Goal: Transaction & Acquisition: Purchase product/service

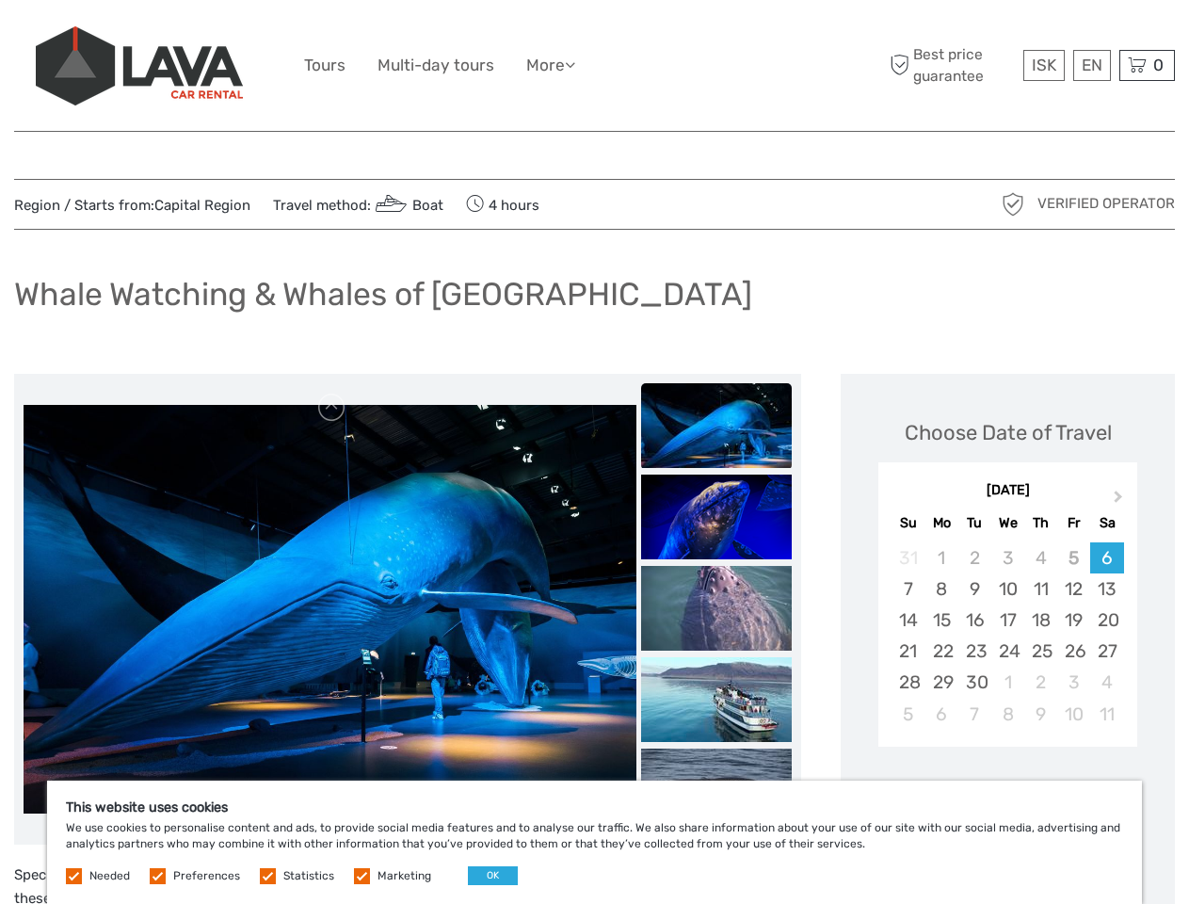
click at [594, 66] on ul "Tours Multi-day tours More Food & drink Travel Articles Back to [GEOGRAPHIC_DAT…" at bounding box center [453, 65] width 299 height 27
click at [552, 65] on link "More" at bounding box center [550, 65] width 49 height 27
click at [575, 64] on icon at bounding box center [570, 64] width 10 height 16
click at [1043, 65] on span "ISK" at bounding box center [1044, 65] width 24 height 19
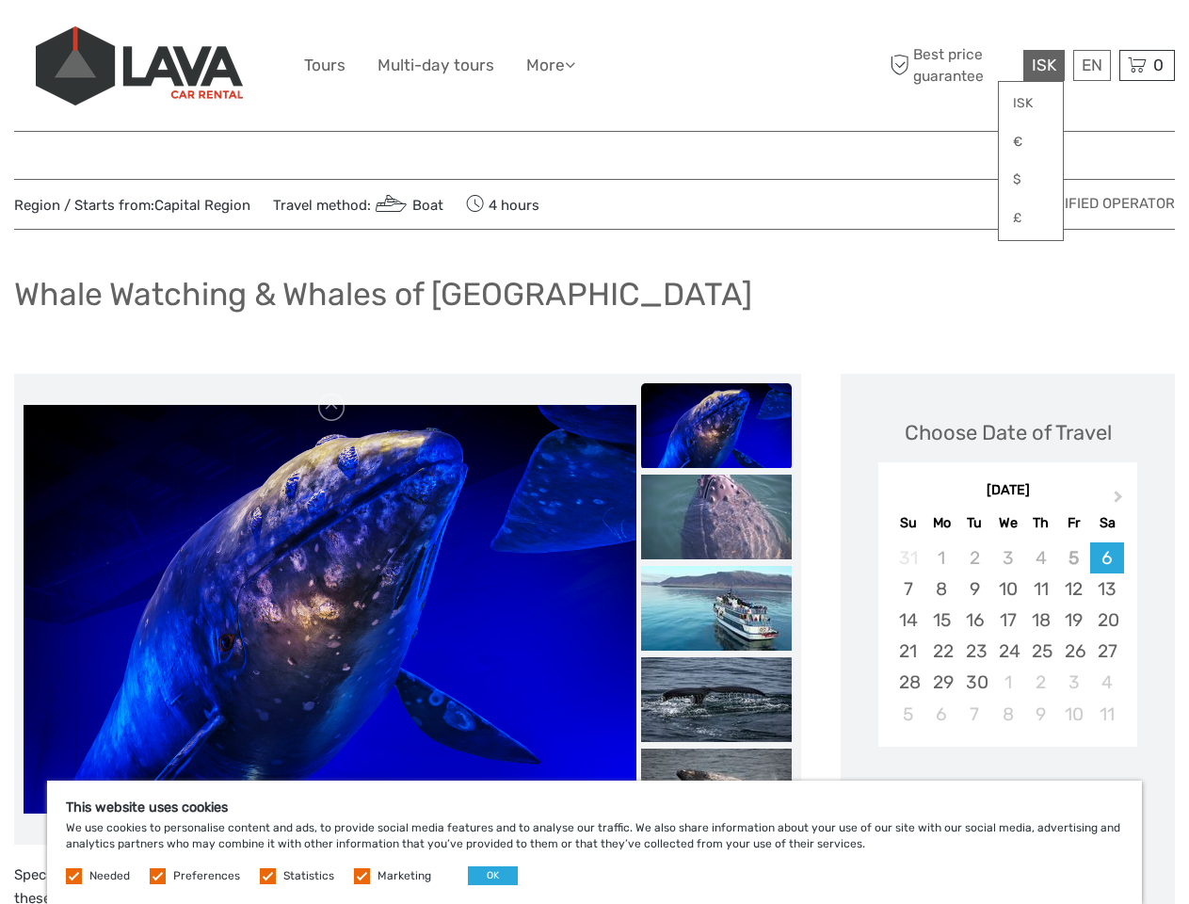
click at [1091, 65] on div "EN English Español Deutsch" at bounding box center [1092, 65] width 38 height 31
click at [1146, 65] on div "0 Items Total 0 ISK Checkout The shopping cart is empty." at bounding box center [1147, 65] width 56 height 31
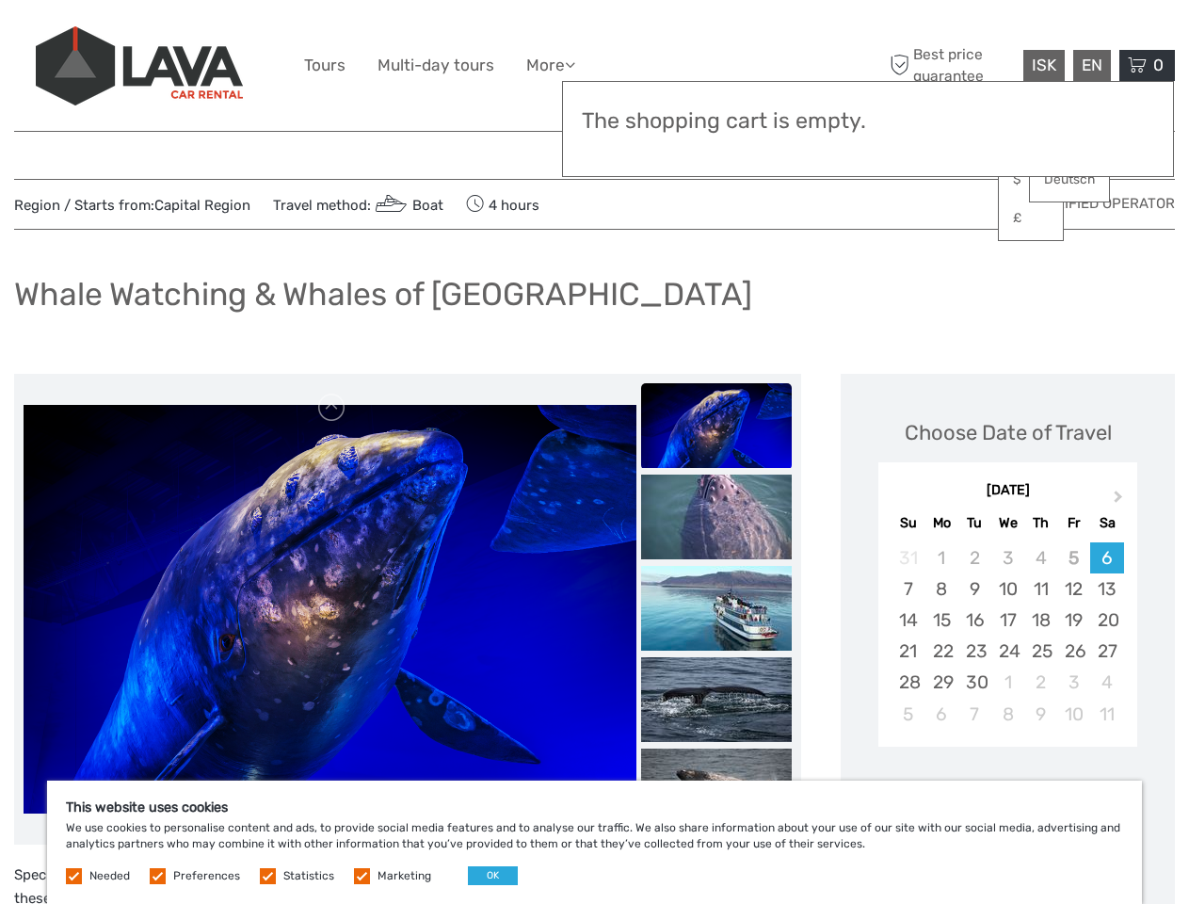
click at [329, 609] on img at bounding box center [330, 609] width 613 height 408
click at [332, 408] on link at bounding box center [332, 407] width 30 height 30
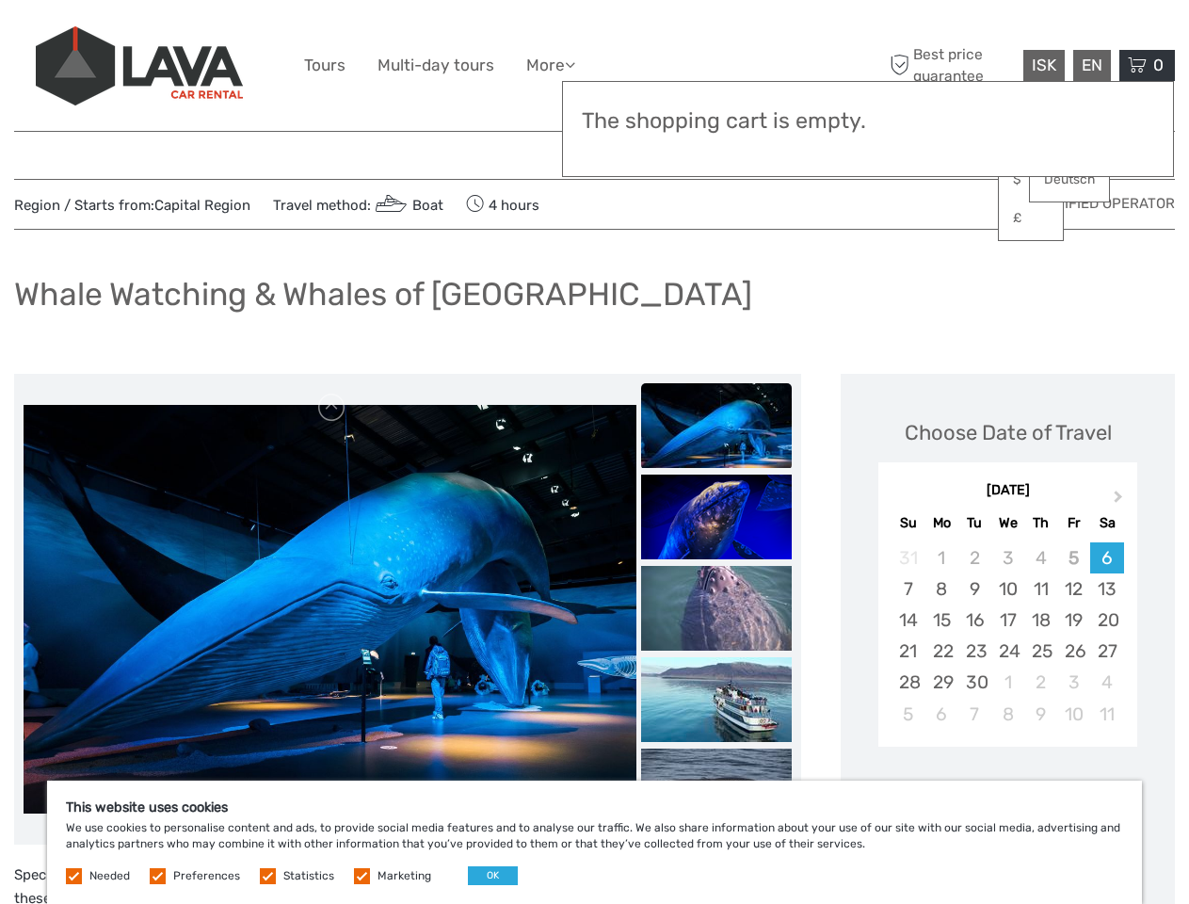
click at [716, 152] on div "Items Total 0 ISK Checkout The shopping cart is empty." at bounding box center [868, 129] width 612 height 96
